Goal: Task Accomplishment & Management: Manage account settings

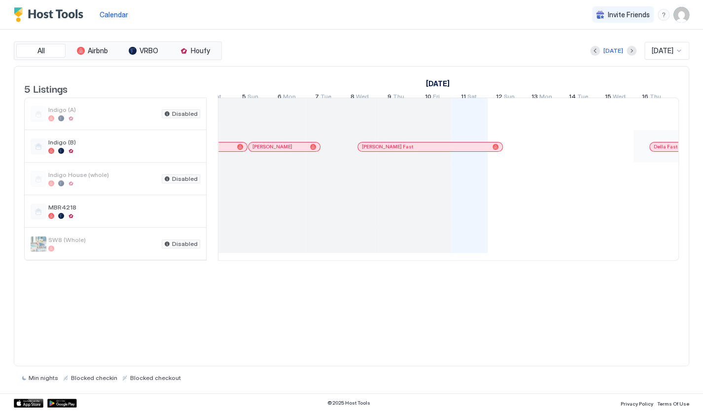
scroll to position [0, 535]
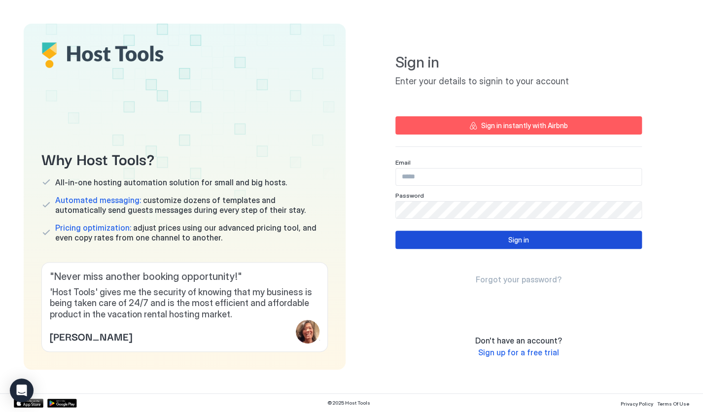
type input "**********"
click at [402, 238] on button "Sign in" at bounding box center [519, 240] width 247 height 18
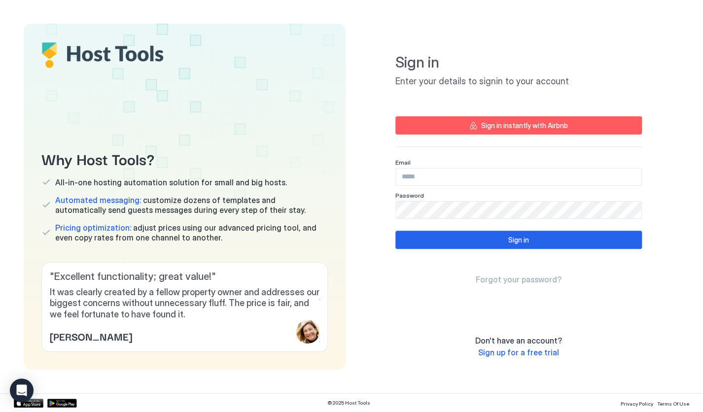
type input "**********"
